Goal: Use online tool/utility

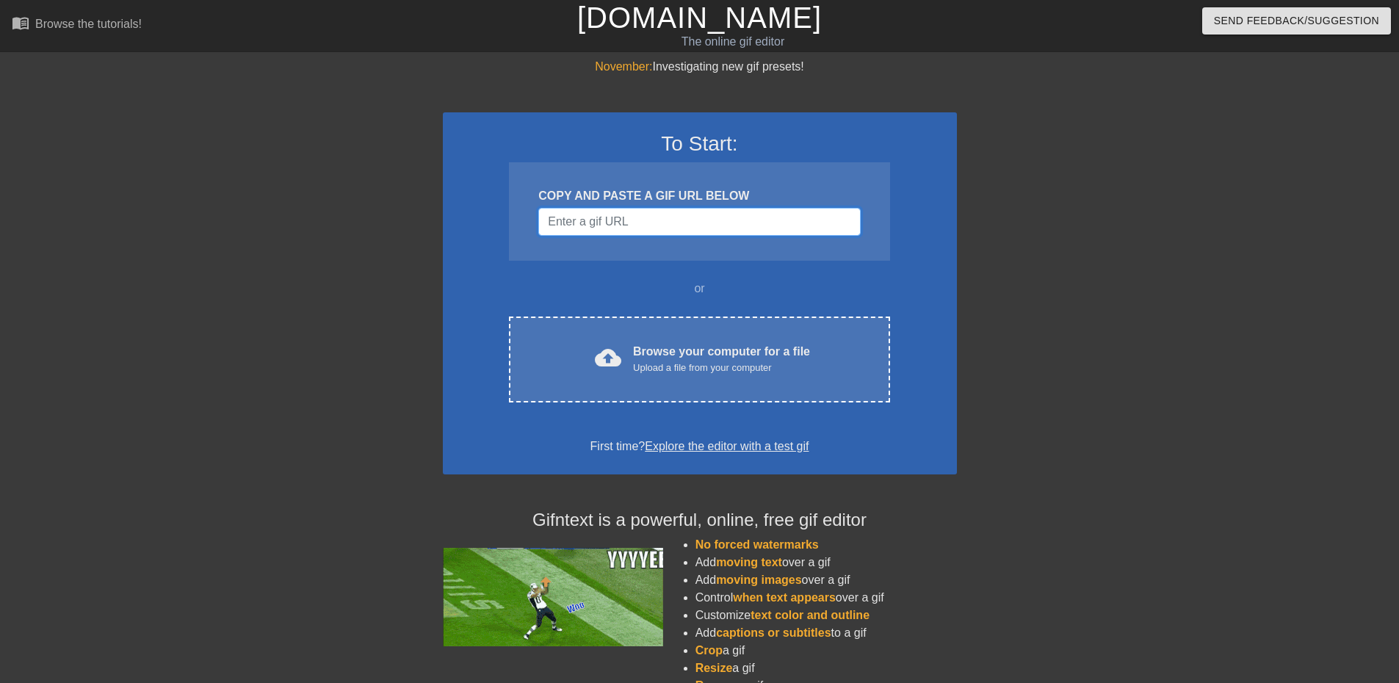
click at [720, 220] on input "Username" at bounding box center [699, 222] width 322 height 28
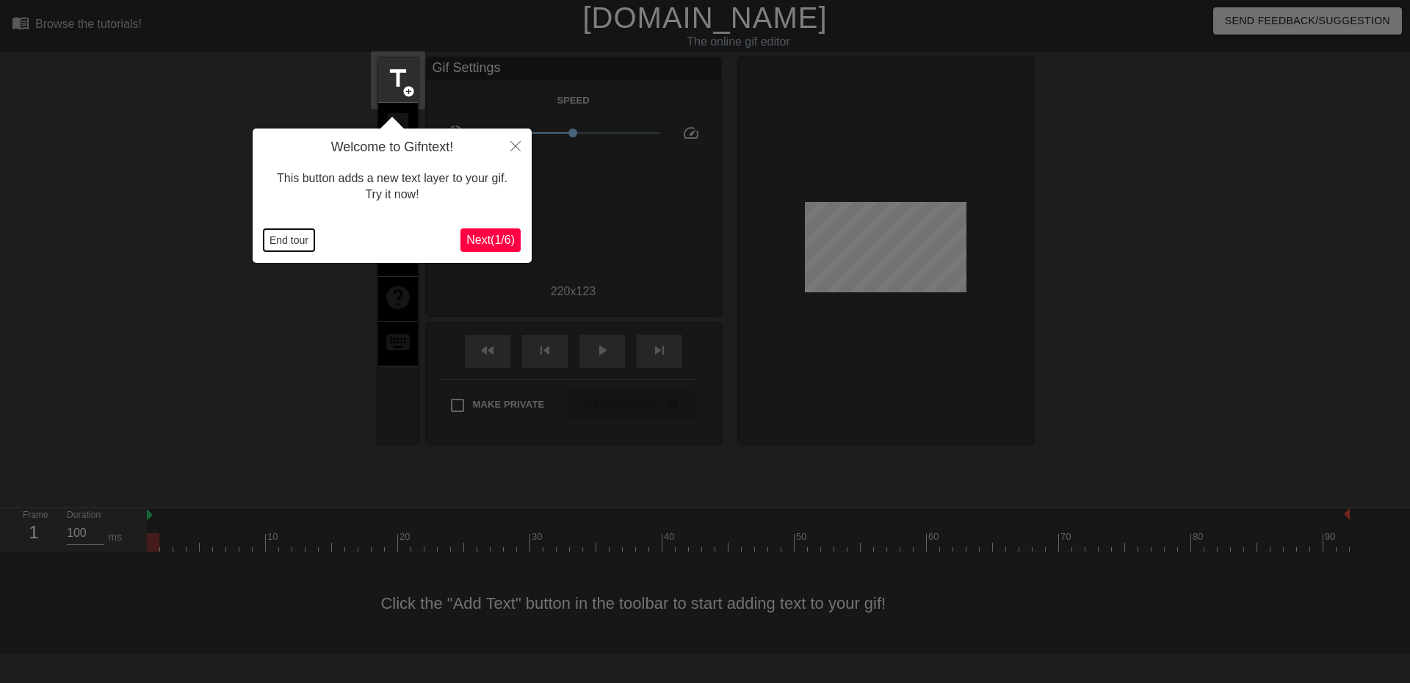
click at [295, 242] on button "End tour" at bounding box center [289, 240] width 51 height 22
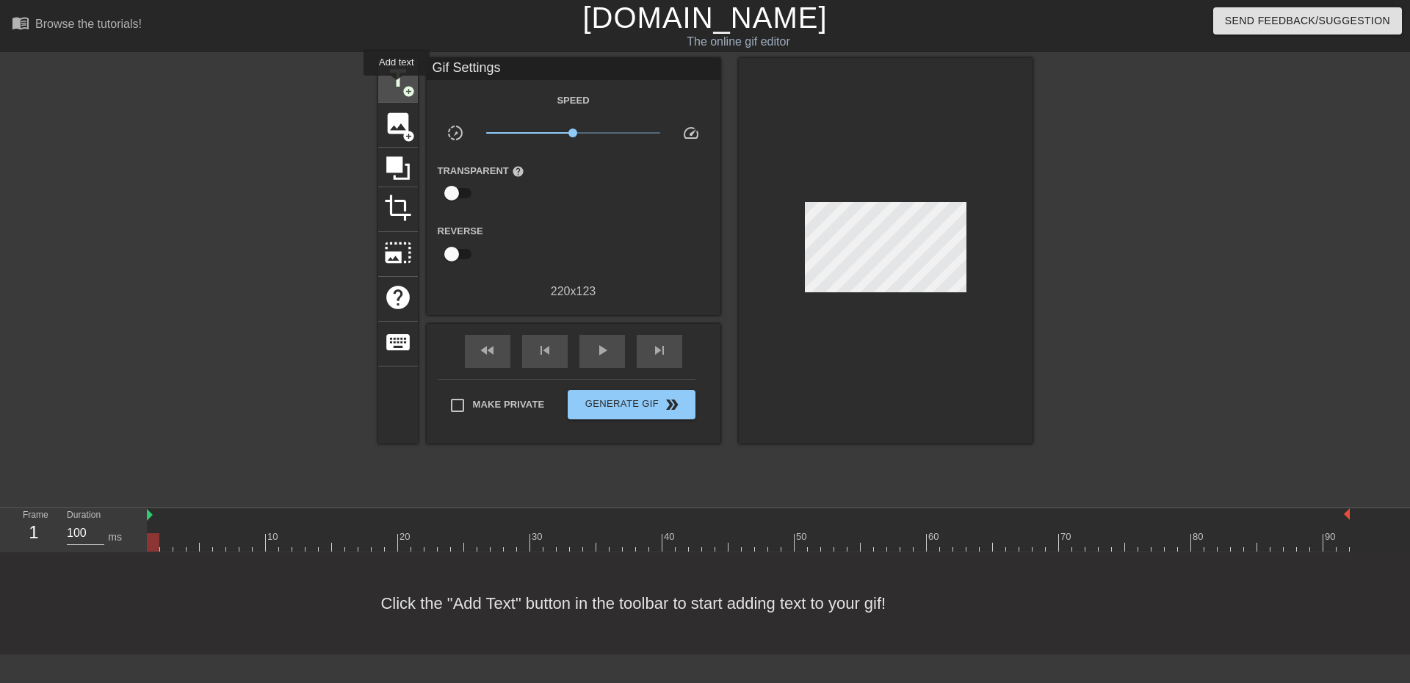
click at [397, 86] on span "title" at bounding box center [398, 79] width 28 height 28
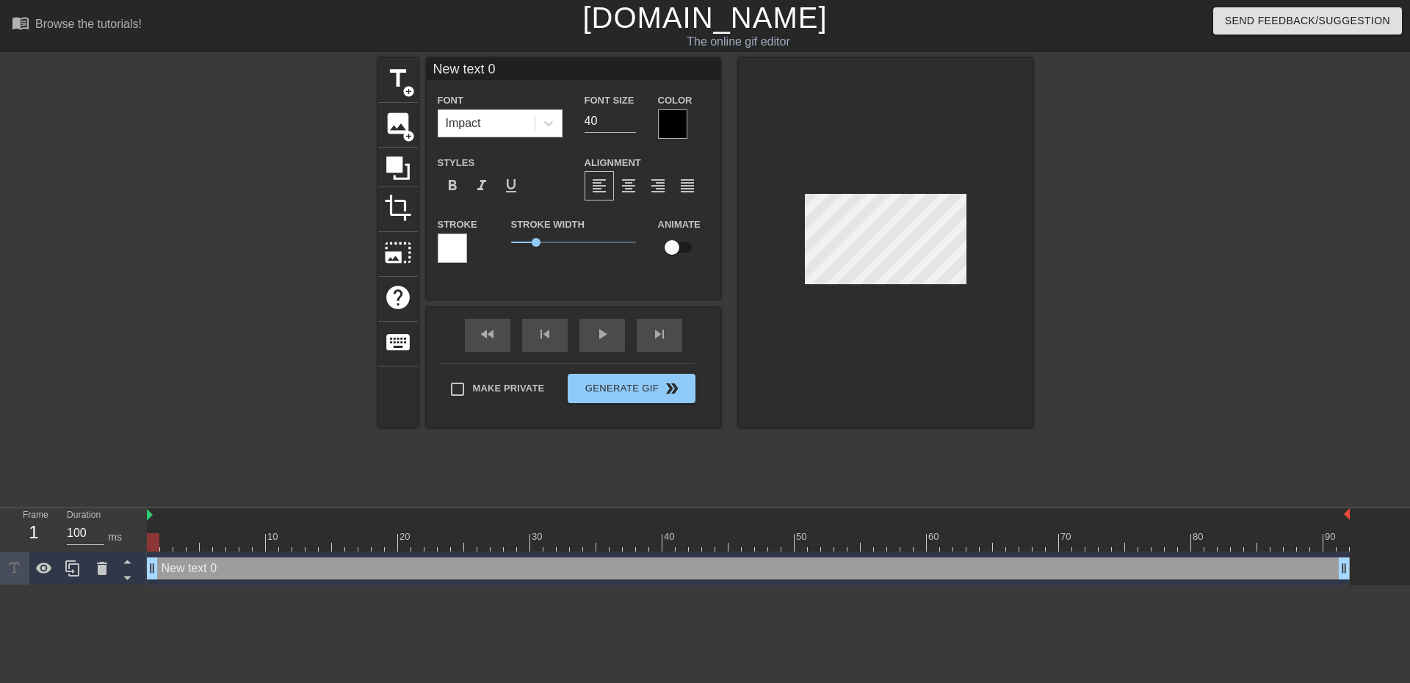
scroll to position [1, 2]
type input "C"
type textarea "C"
type input "Ch"
type textarea "Ch"
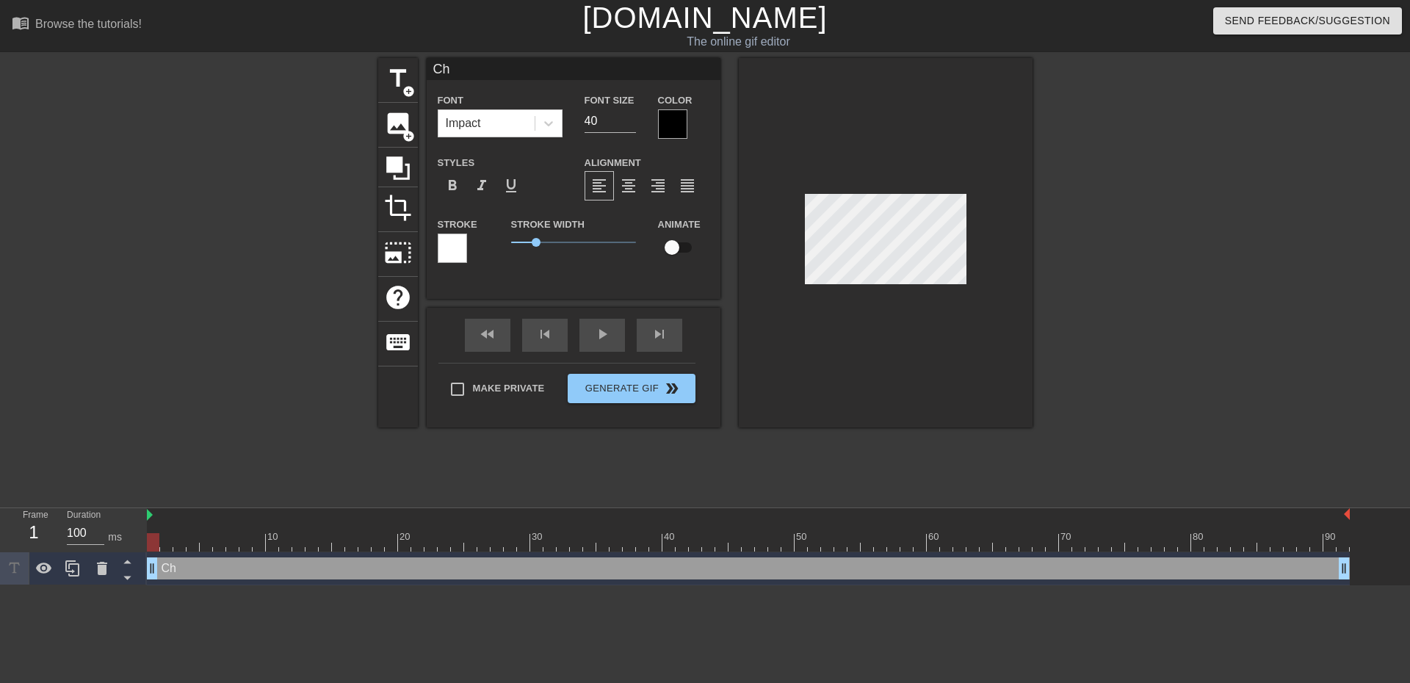
type input "Chr"
type textarea "Chr"
type input "Chro"
type textarea "Chro"
type input "Chrom"
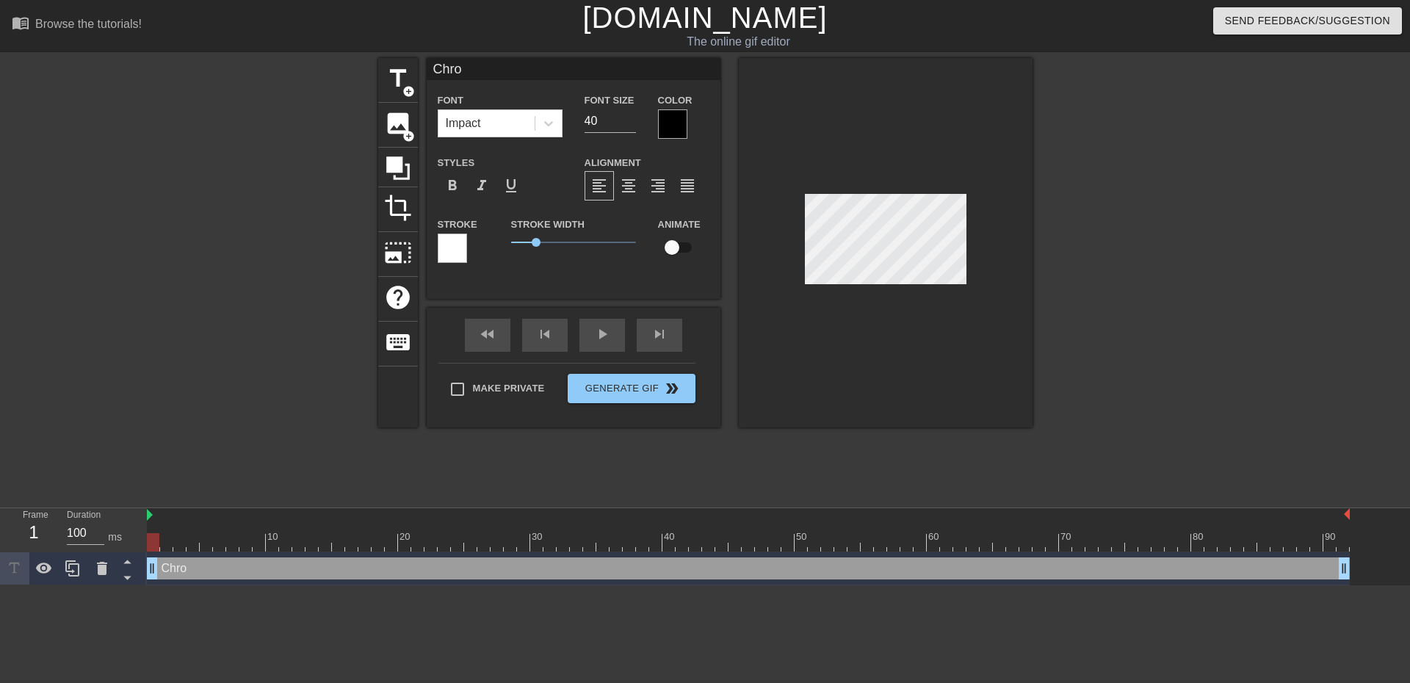
type textarea "Chrom"
type input "Chroma"
type textarea "Chroma"
type input "Chromat"
type textarea "Chromat"
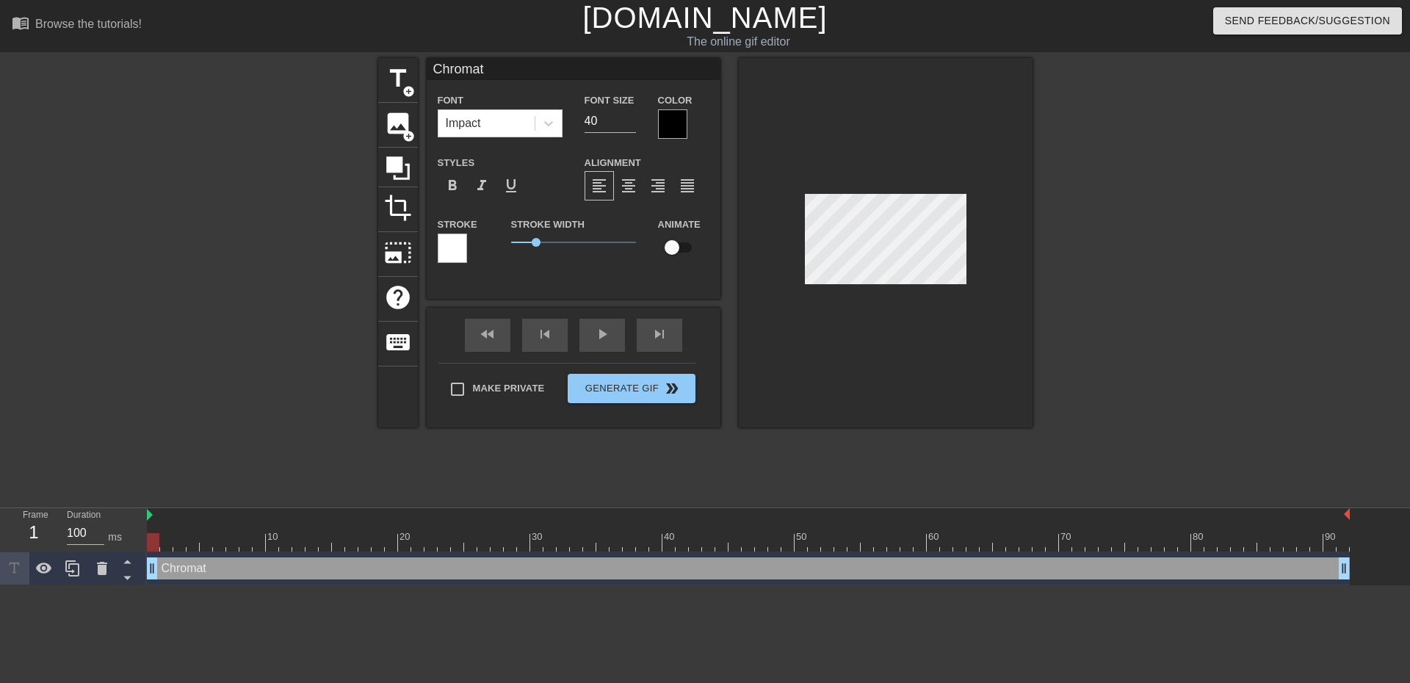
type input "Chromati"
type textarea "Chromati"
type input "Chromatic"
type textarea "Chromatic"
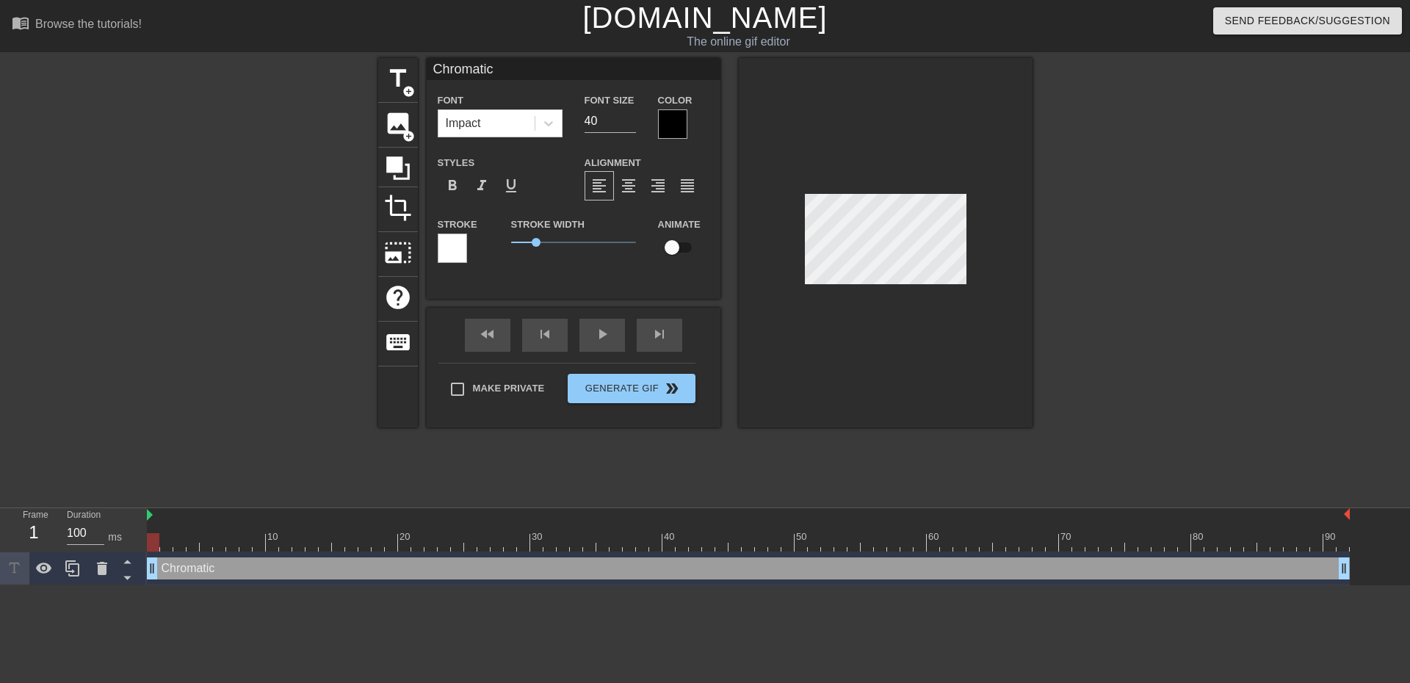
click at [933, 288] on div at bounding box center [886, 242] width 294 height 369
drag, startPoint x: 933, startPoint y: 288, endPoint x: 802, endPoint y: 243, distance: 138.9
click at [802, 243] on div at bounding box center [886, 242] width 294 height 369
type input "C"
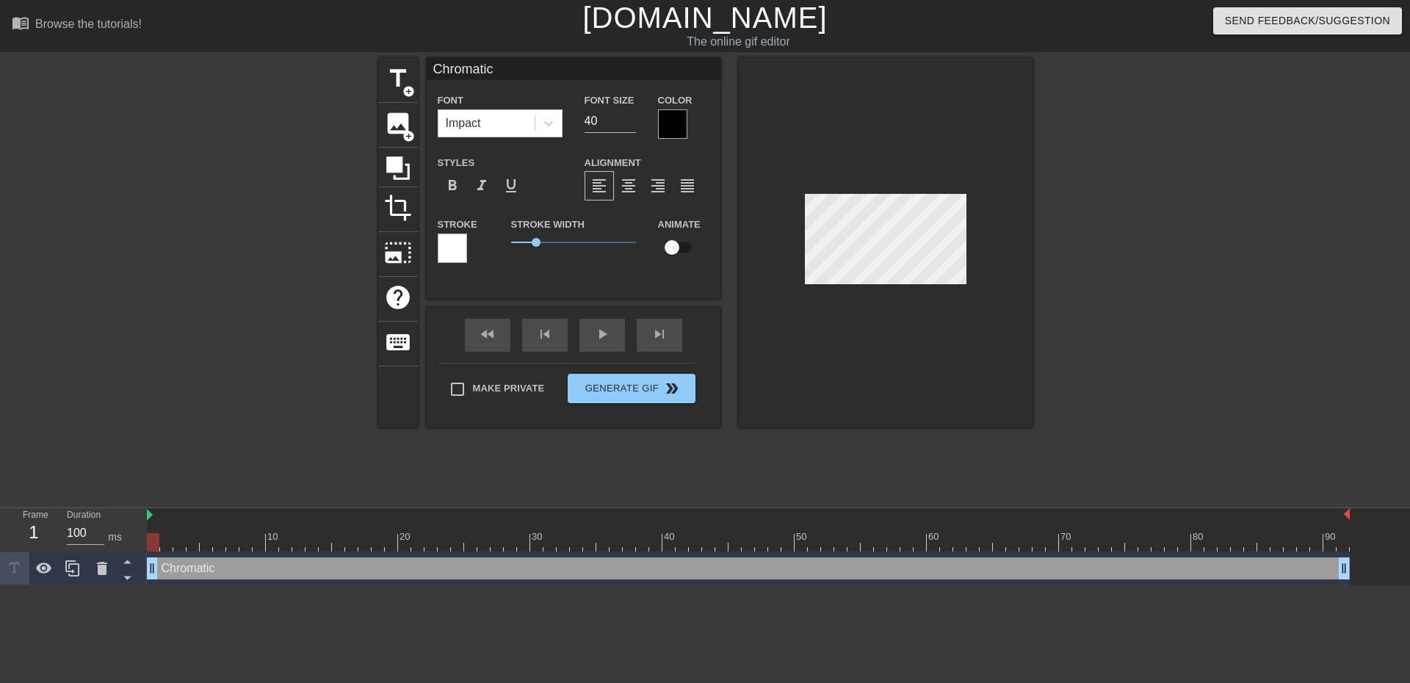
type textarea "C"
type input "CR"
type textarea "CR"
type input "CR"
type textarea "CR"
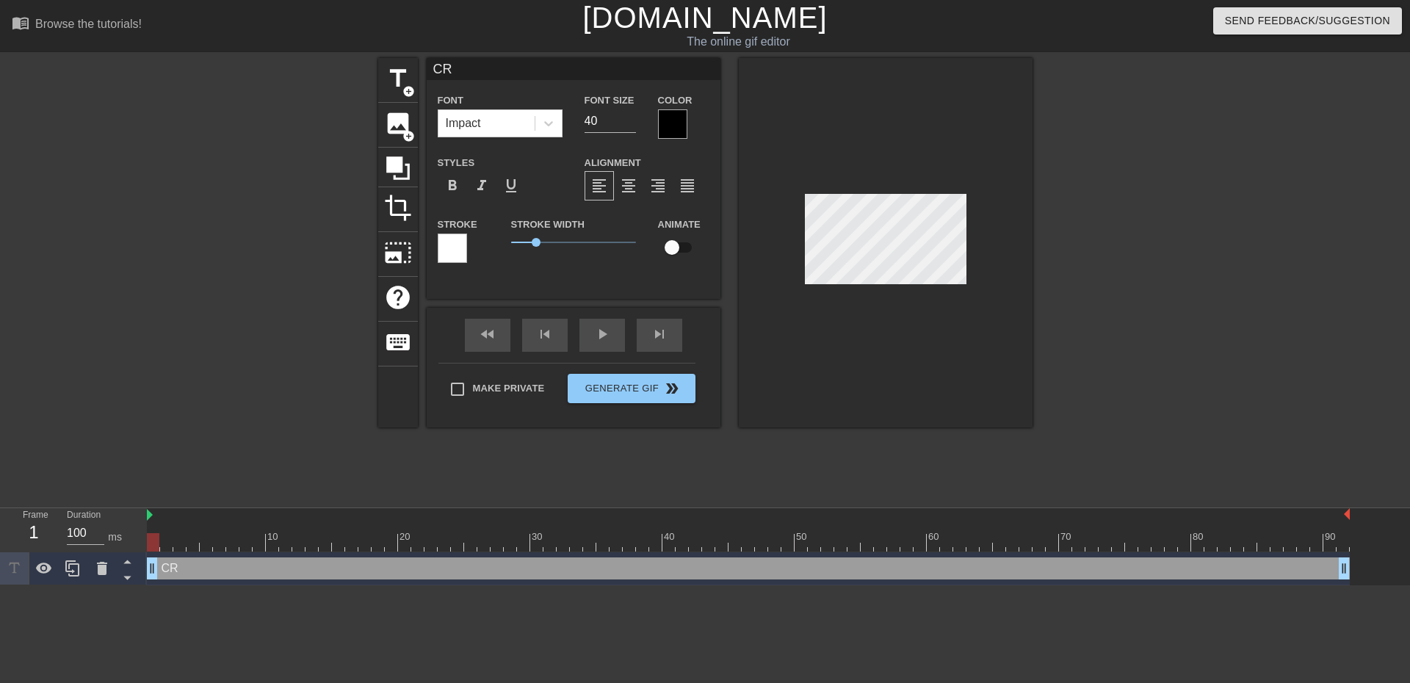
type input "CR F"
type textarea "CR F"
type input "CR Fa"
type textarea "CR Fa"
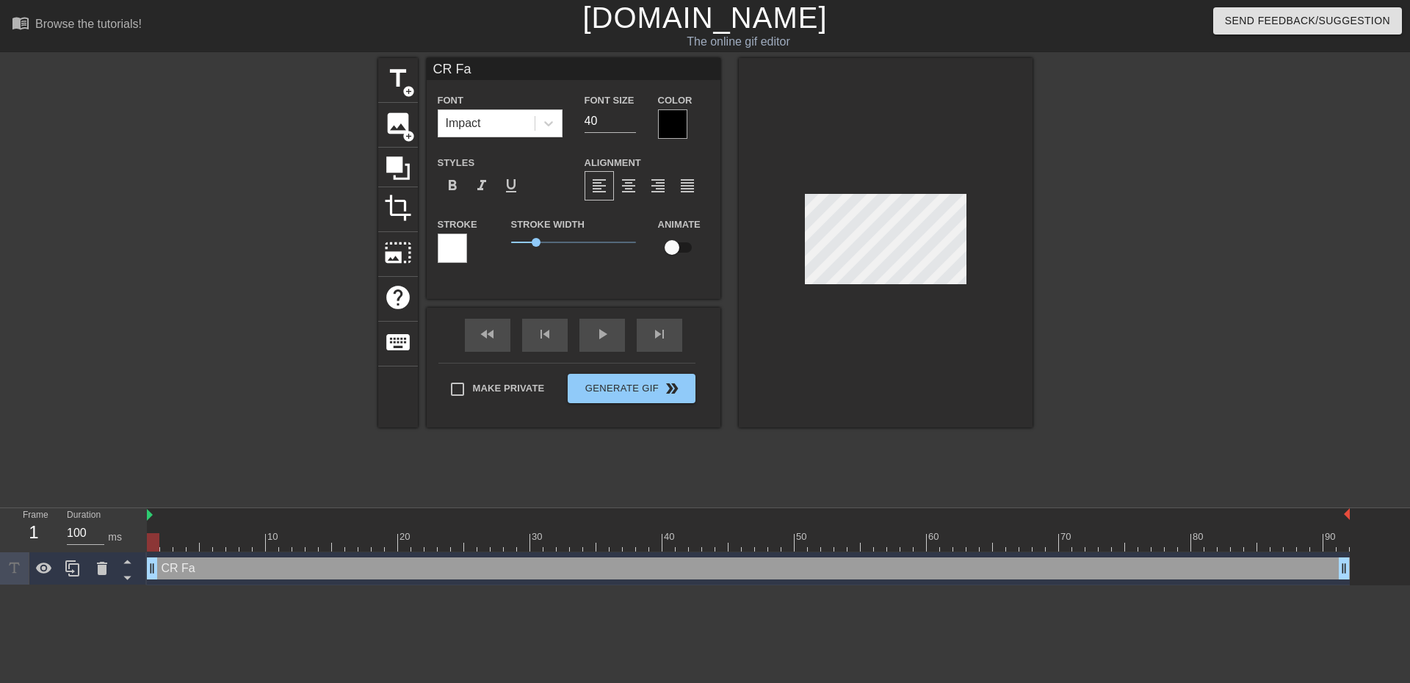
type input "CR Fam"
type textarea "CR Fam"
click at [670, 242] on input "checkbox" at bounding box center [672, 248] width 84 height 28
checkbox input "true"
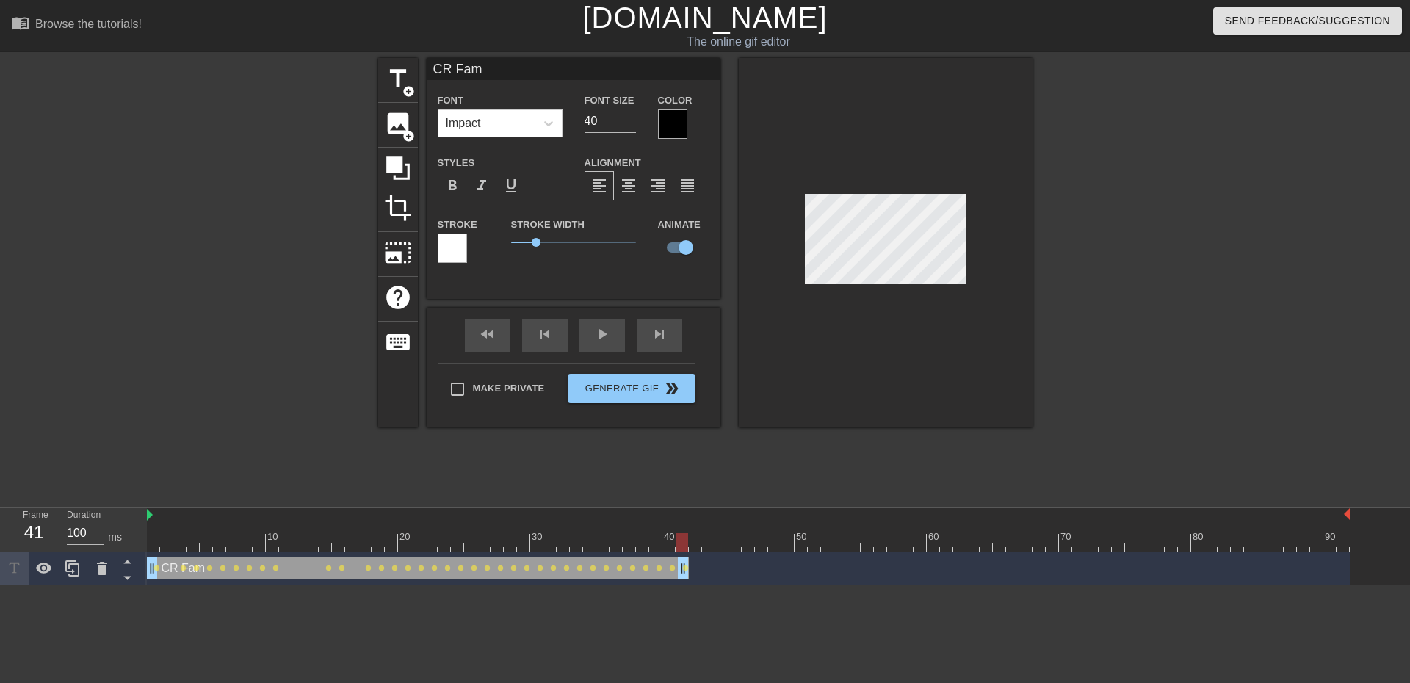
drag, startPoint x: 1342, startPoint y: 566, endPoint x: 678, endPoint y: 554, distance: 663.9
click at [678, 554] on div "CR Fam drag_handle drag_handle lens lens lens lens lens lens lens lens lens len…" at bounding box center [748, 568] width 1203 height 33
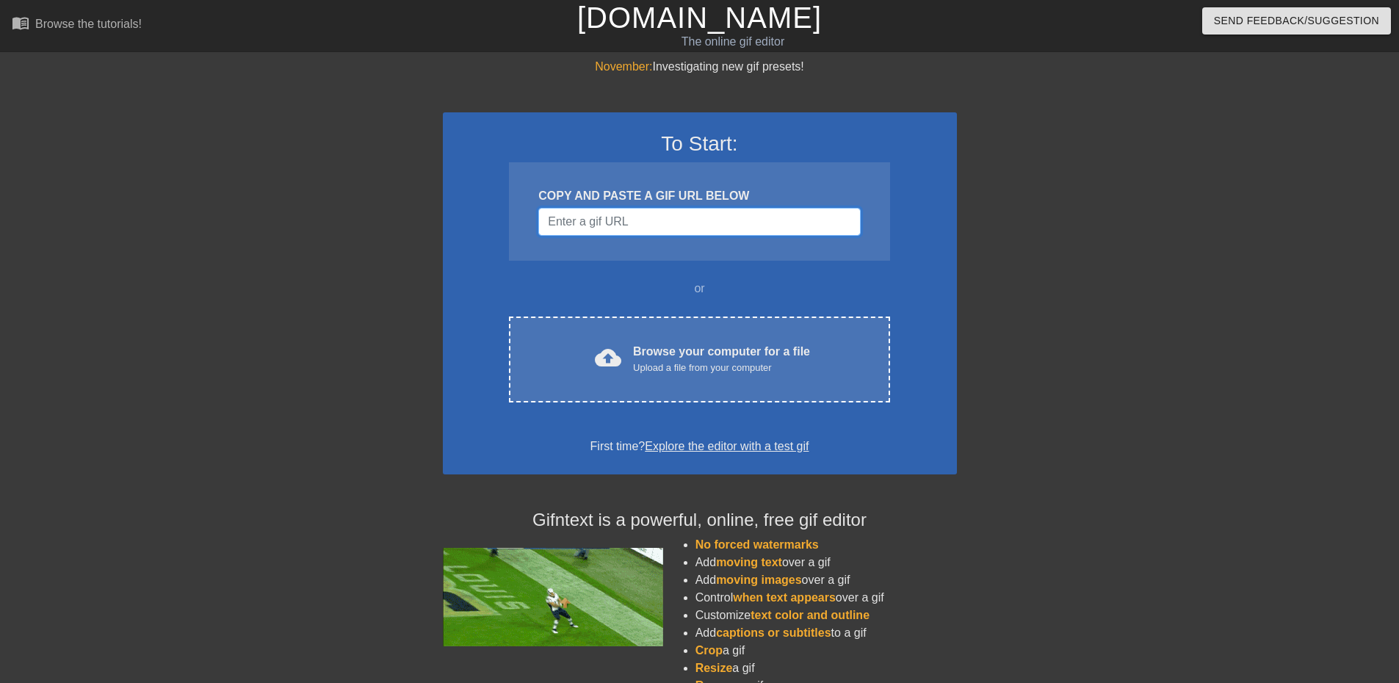
click at [655, 220] on input "Username" at bounding box center [699, 222] width 322 height 28
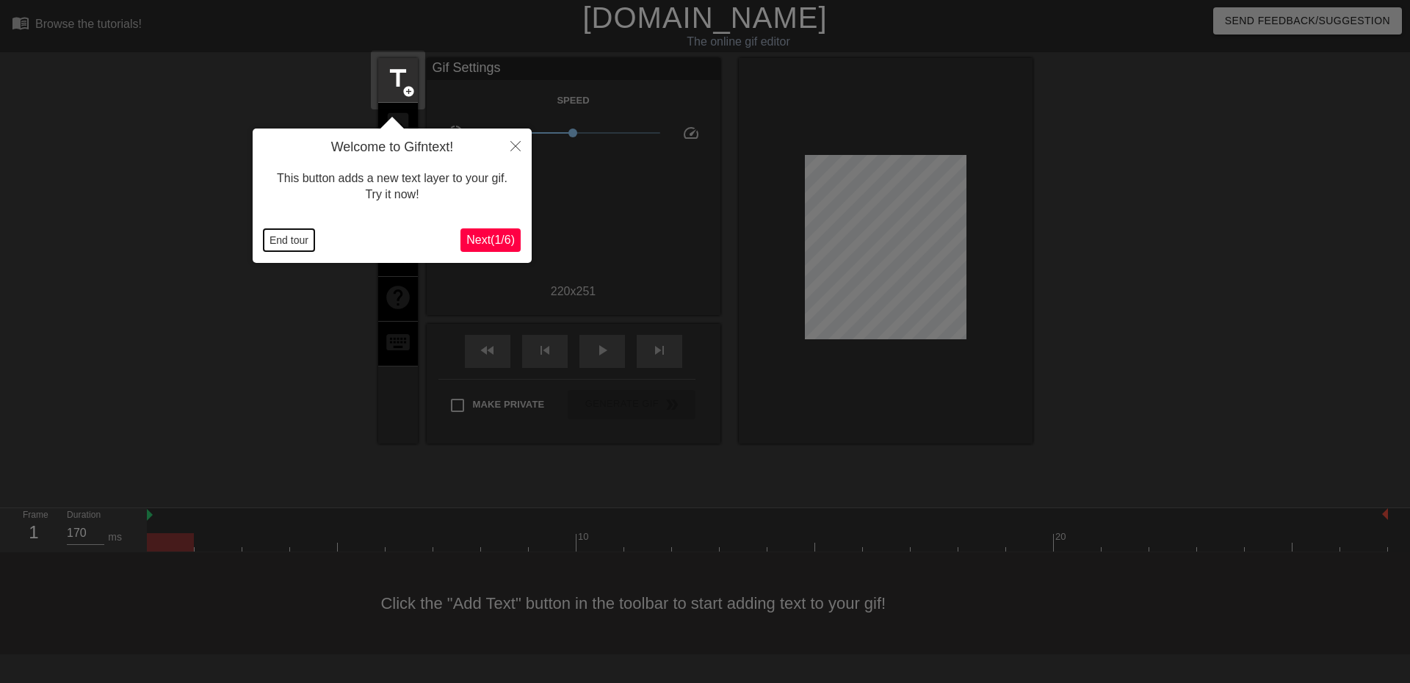
click at [299, 241] on button "End tour" at bounding box center [289, 240] width 51 height 22
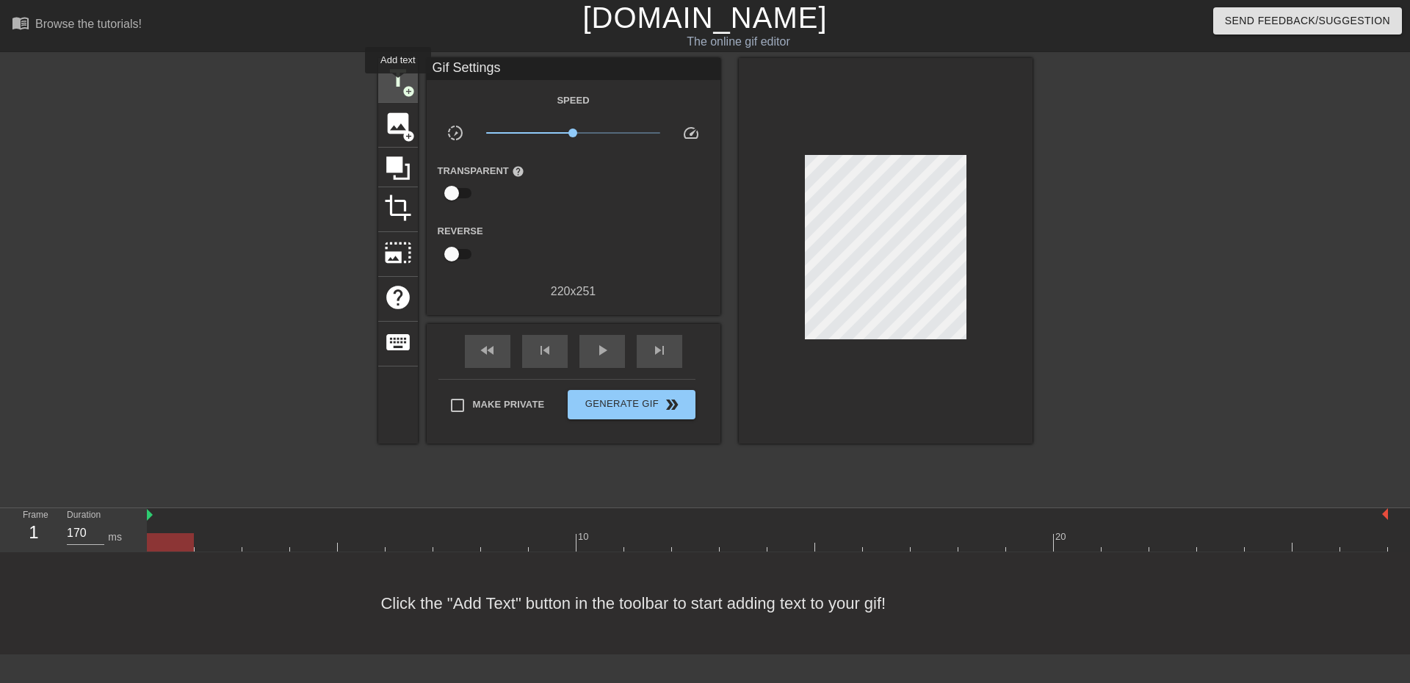
click at [398, 84] on span "title" at bounding box center [398, 79] width 28 height 28
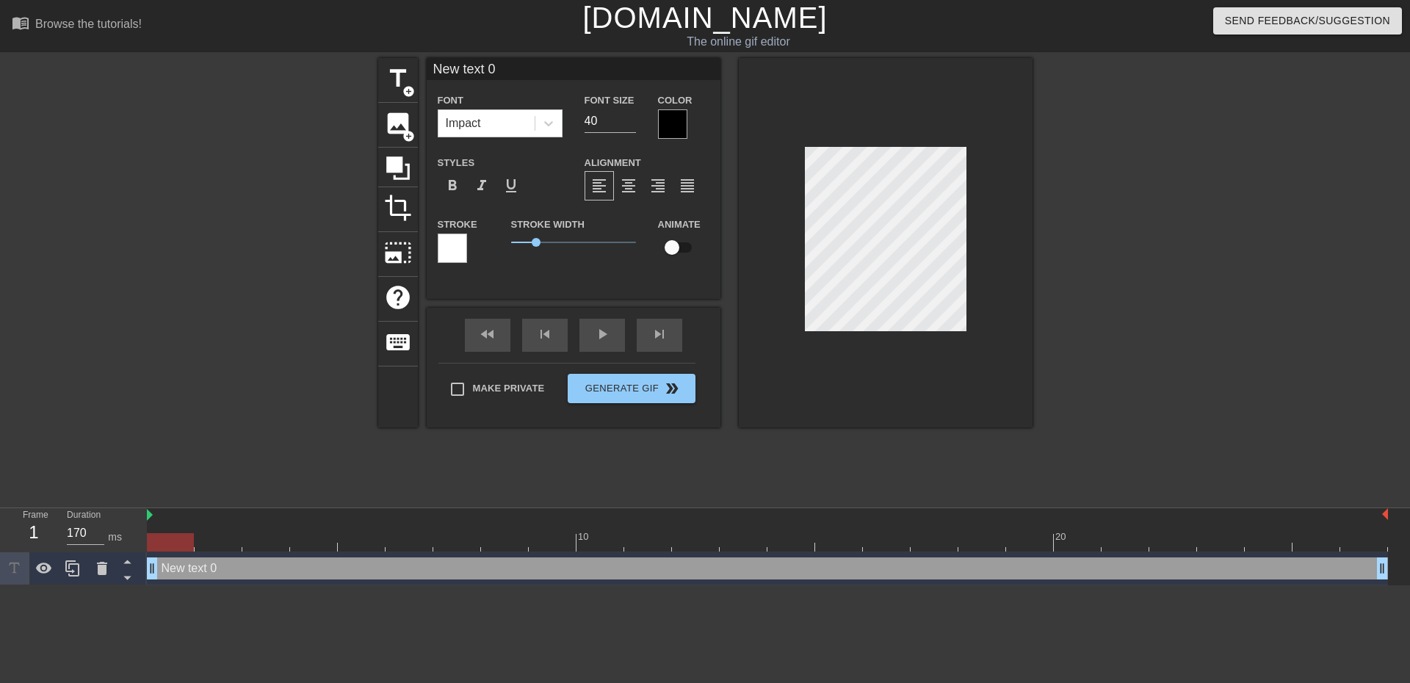
scroll to position [2, 2]
type input "M"
type textarea "M"
click at [1194, 256] on div at bounding box center [1160, 278] width 220 height 441
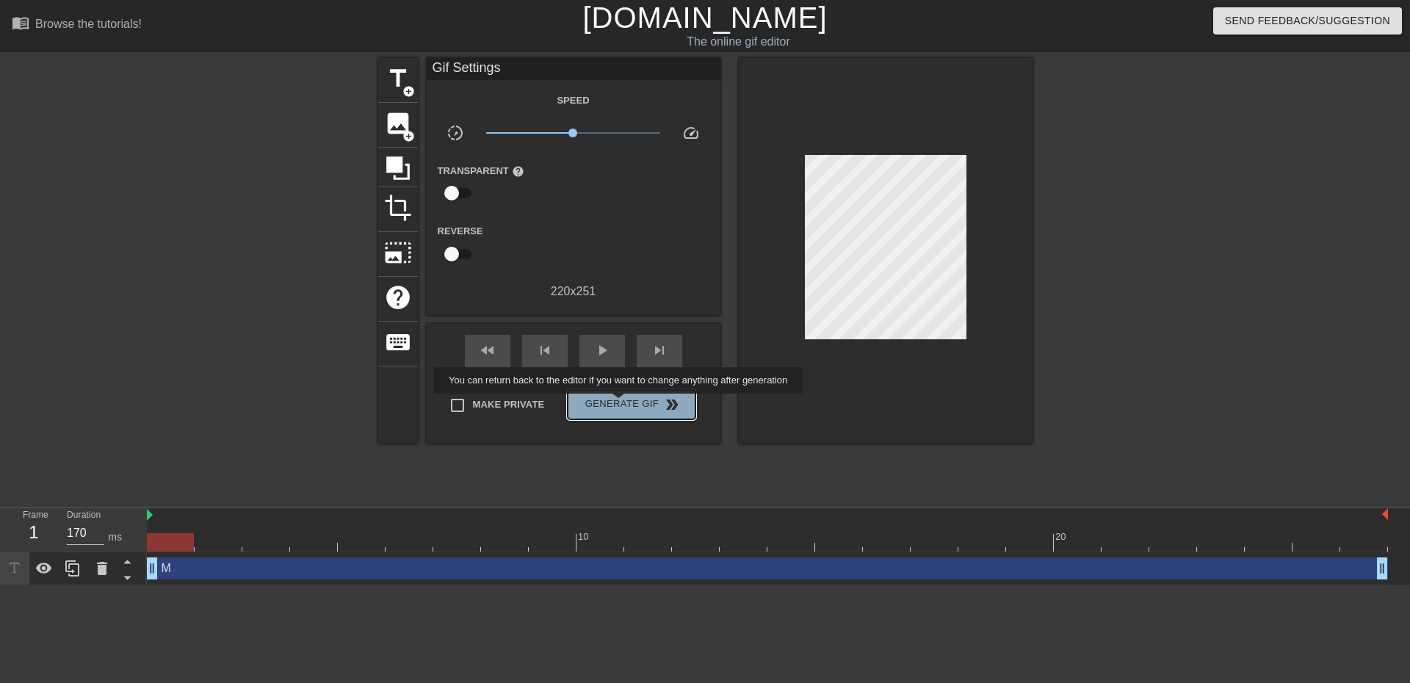
click at [620, 404] on span "Generate Gif double_arrow" at bounding box center [630, 405] width 115 height 18
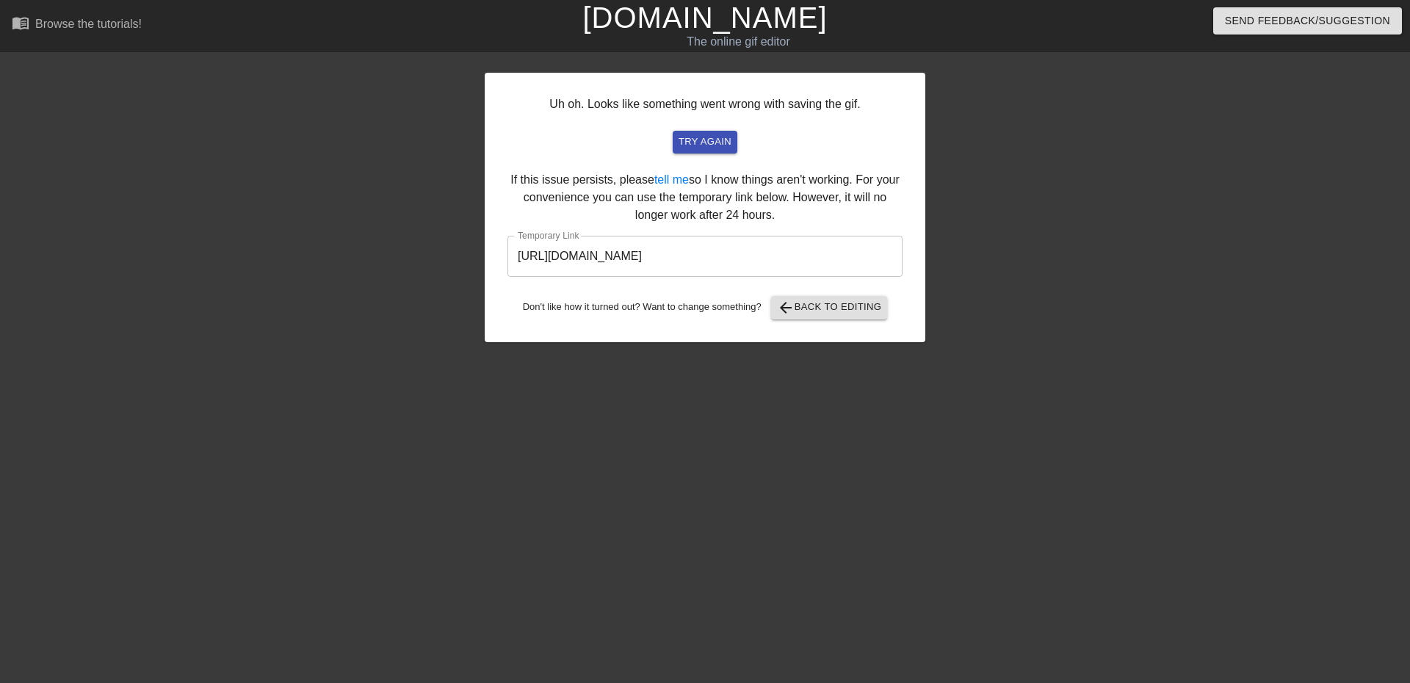
click at [824, 258] on input "https://www.gifntext.com/temp_generations/5m1fGy3F.gif" at bounding box center [704, 256] width 395 height 41
drag, startPoint x: 836, startPoint y: 253, endPoint x: 484, endPoint y: 252, distance: 351.7
click at [484, 252] on div "Uh oh. Looks like something went wrong with saving the gif. try again If this i…" at bounding box center [705, 278] width 1410 height 441
